Goal: Transaction & Acquisition: Obtain resource

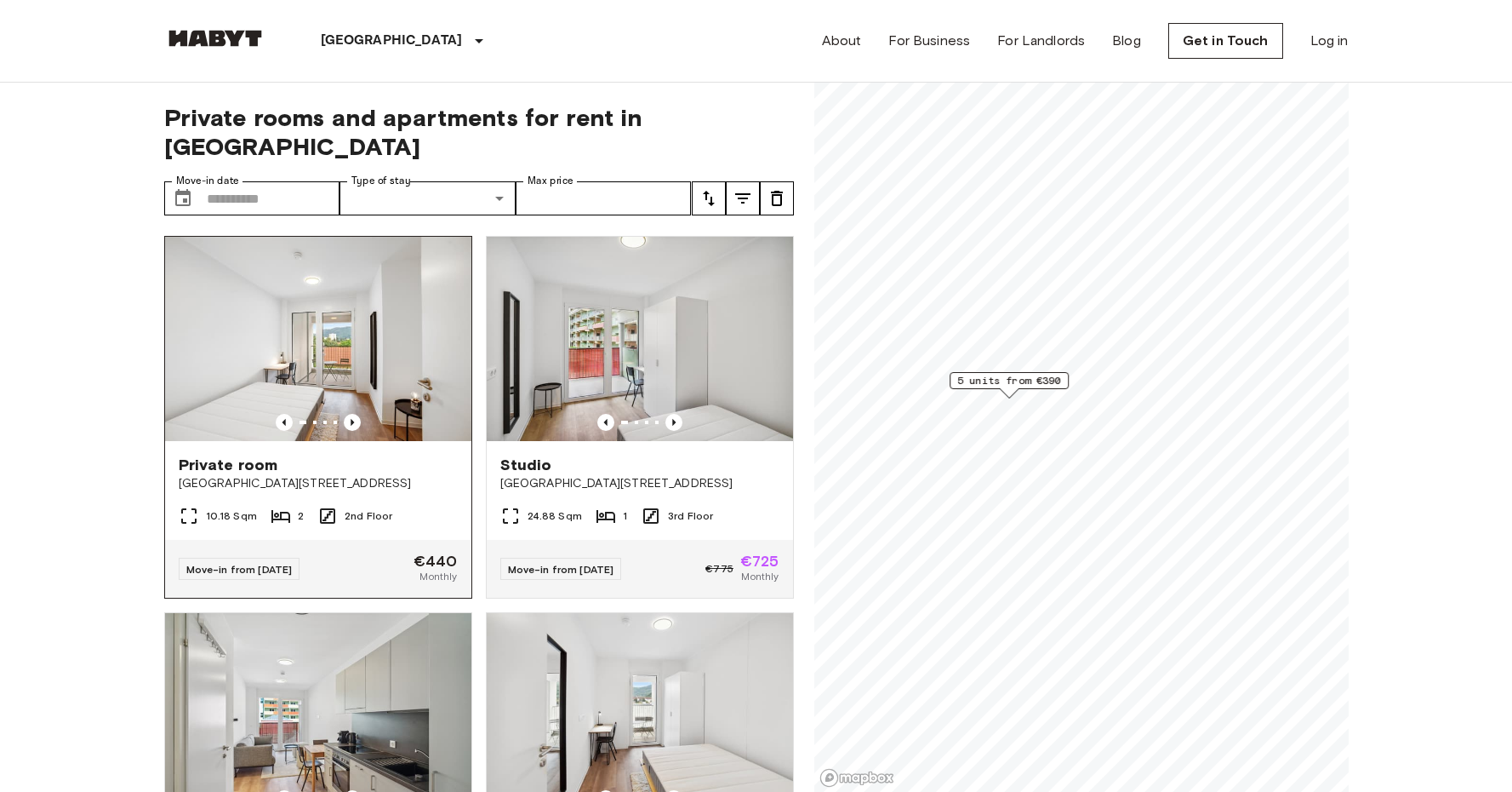
click at [368, 355] on img at bounding box center [318, 338] width 307 height 204
click at [343, 239] on img at bounding box center [318, 338] width 307 height 204
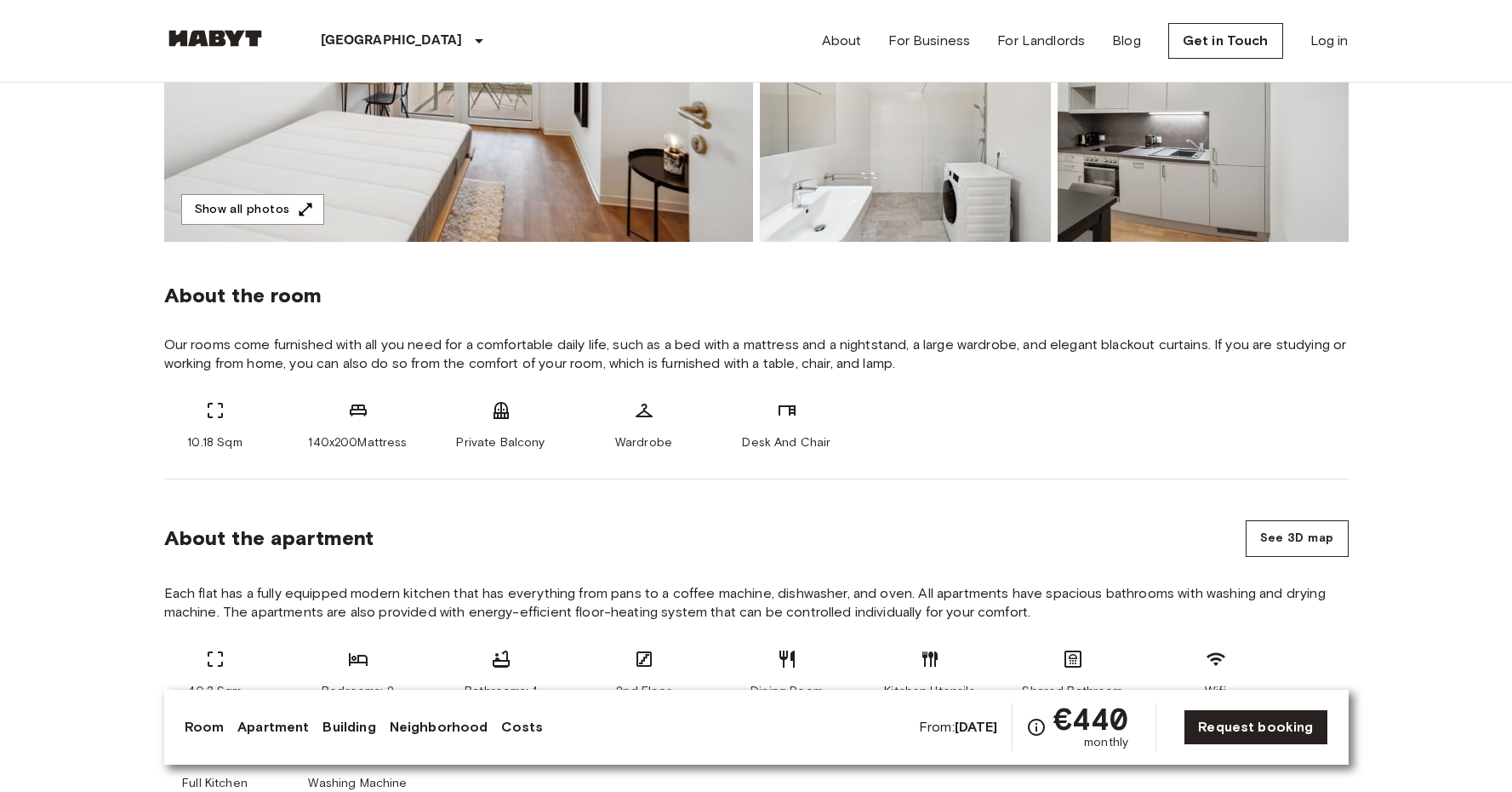
scroll to position [577, 0]
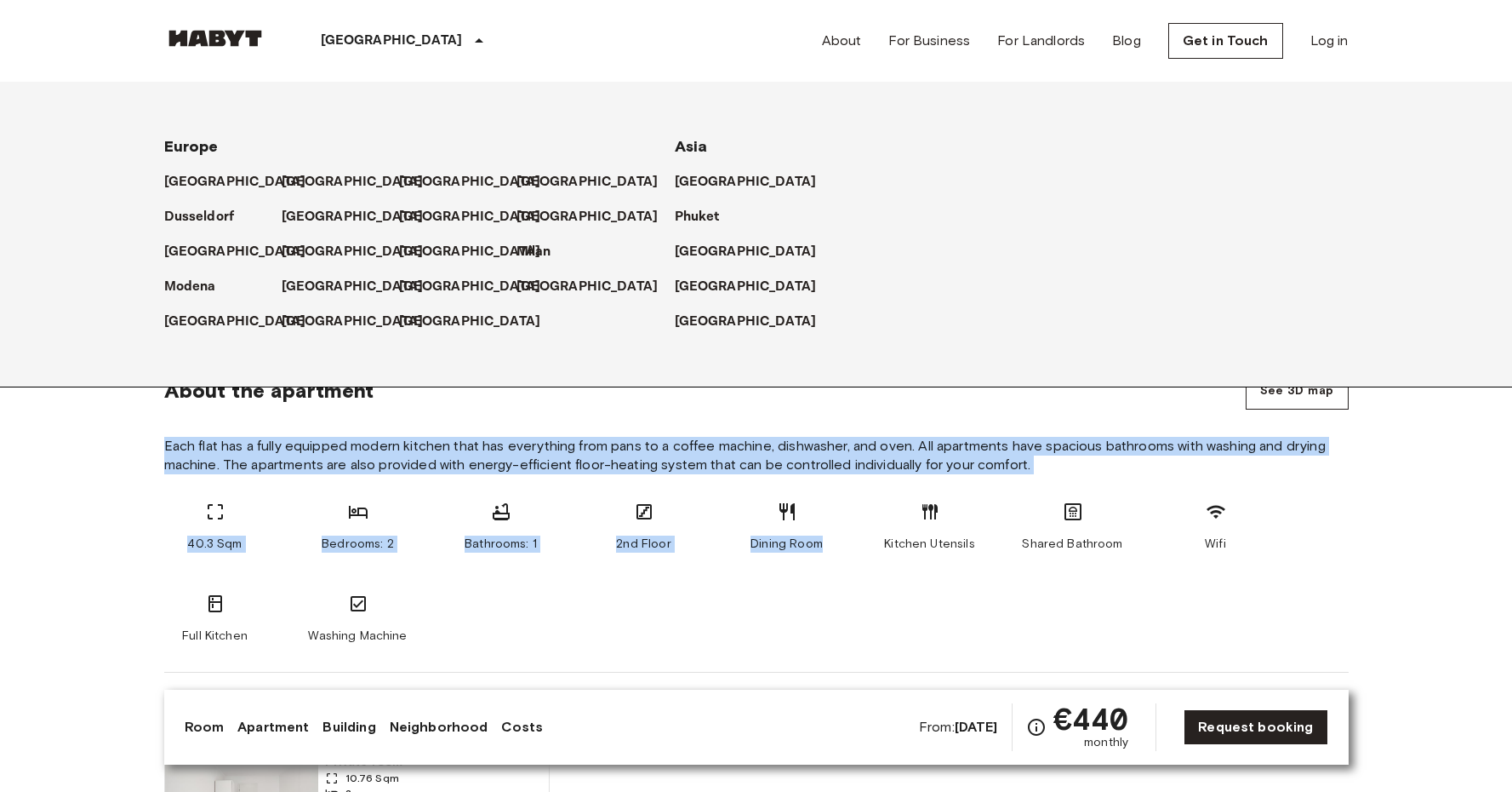
drag, startPoint x: 879, startPoint y: 422, endPoint x: 766, endPoint y: 638, distance: 243.8
click at [766, 638] on section "About the apartment See 3D map Each flat has a fully equipped modern kitchen th…" at bounding box center [757, 502] width 1184 height 341
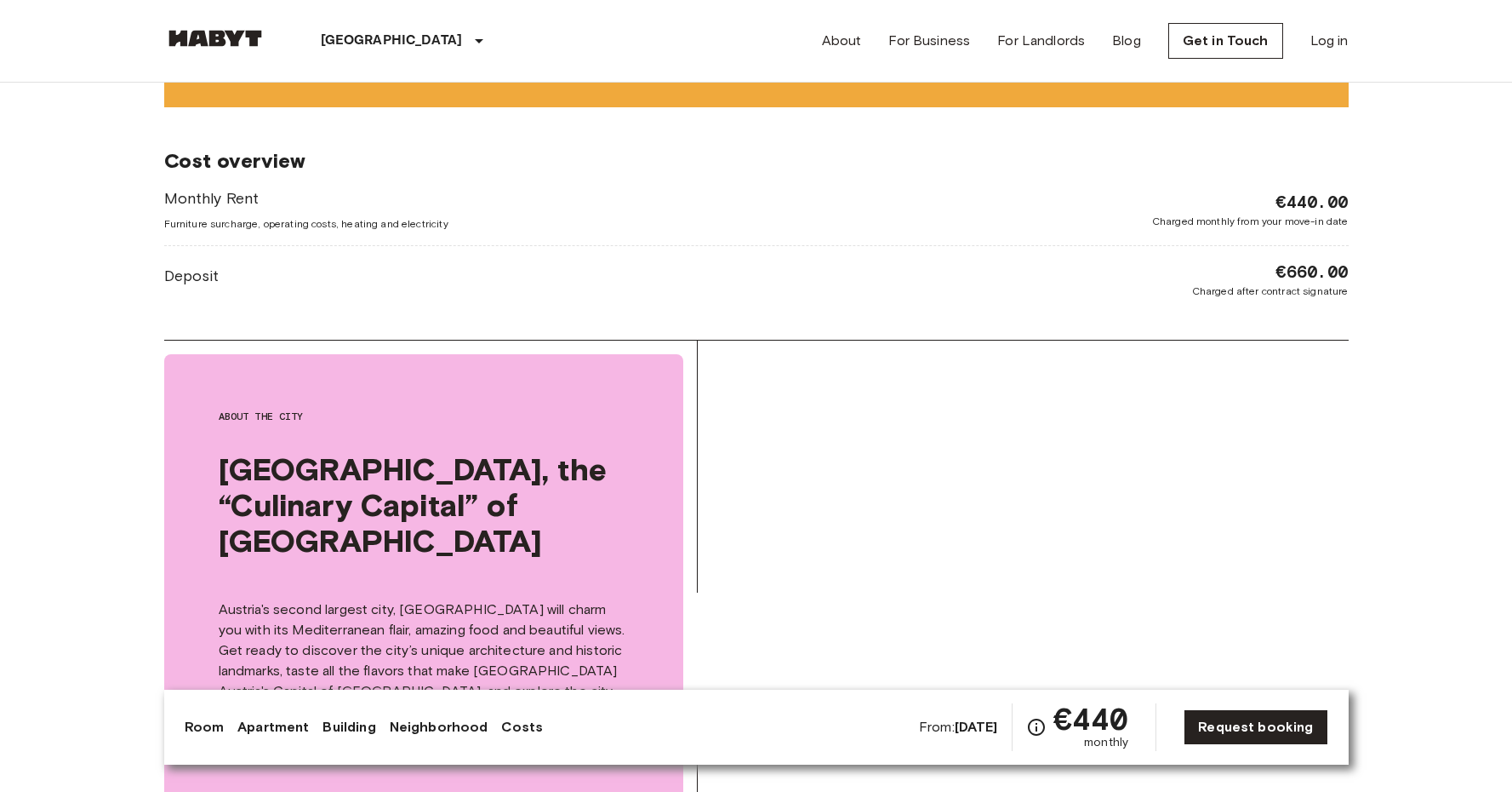
scroll to position [3157, 0]
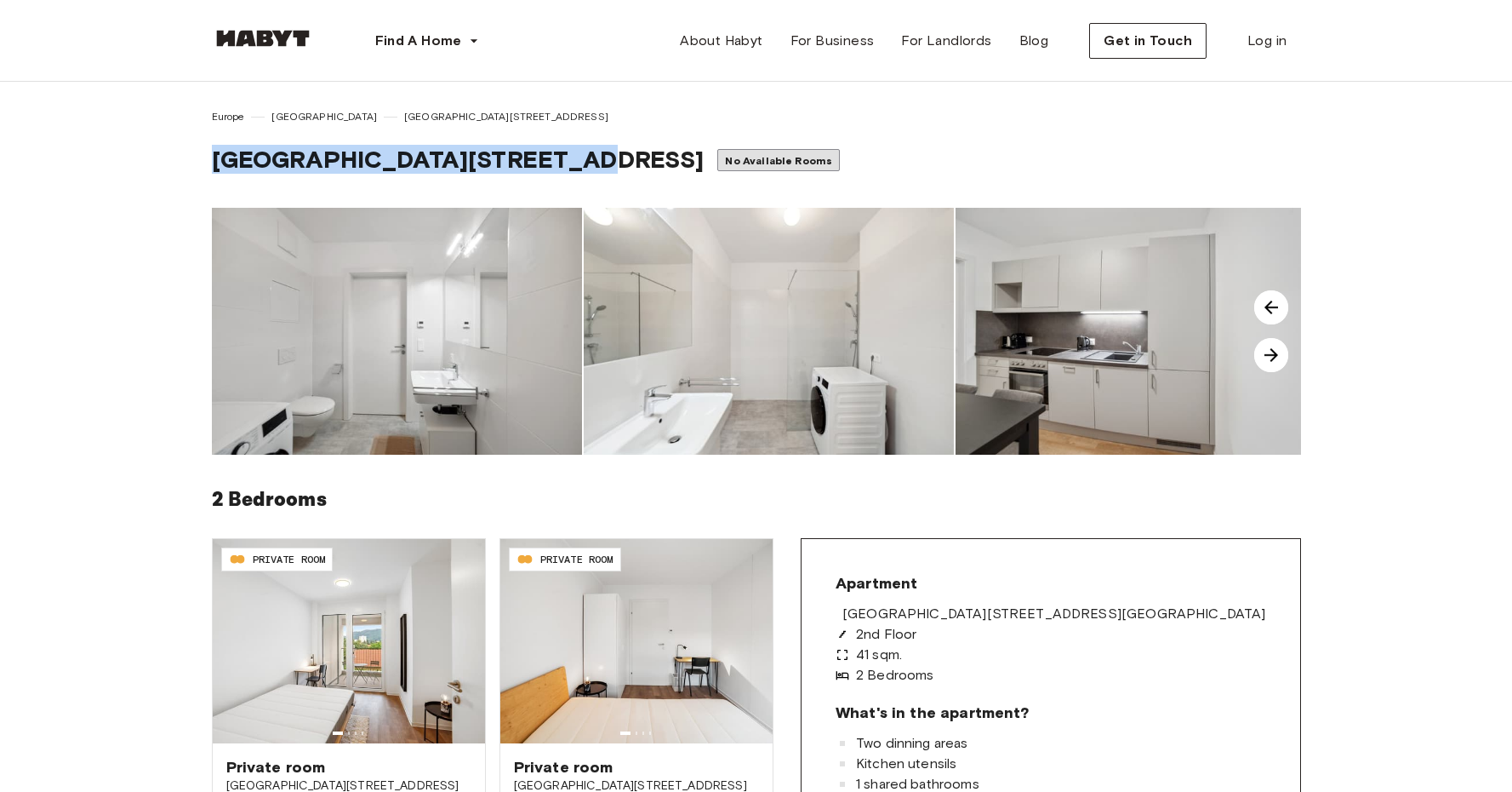
drag, startPoint x: 201, startPoint y: 156, endPoint x: 569, endPoint y: 159, distance: 368.0
click at [569, 159] on div "Europe Graz Waagner-Biro Straße 128-130 Waagner-Biro Straße 128-130 No Availabl…" at bounding box center [756, 590] width 1226 height 1016
copy span "[GEOGRAPHIC_DATA][STREET_ADDRESS]"
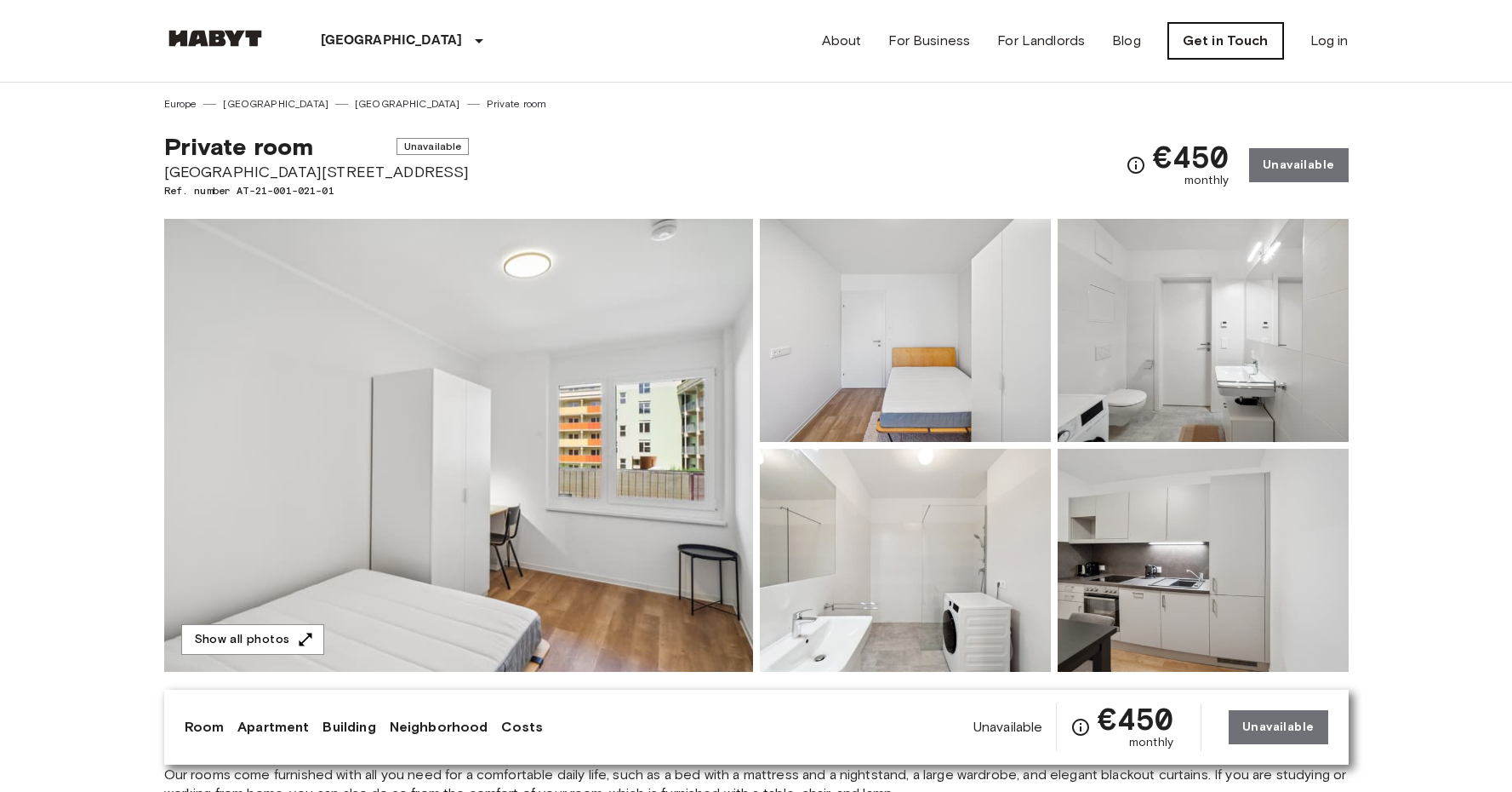
click at [1205, 46] on link "Get in Touch" at bounding box center [1226, 40] width 115 height 36
